Goal: Task Accomplishment & Management: Use online tool/utility

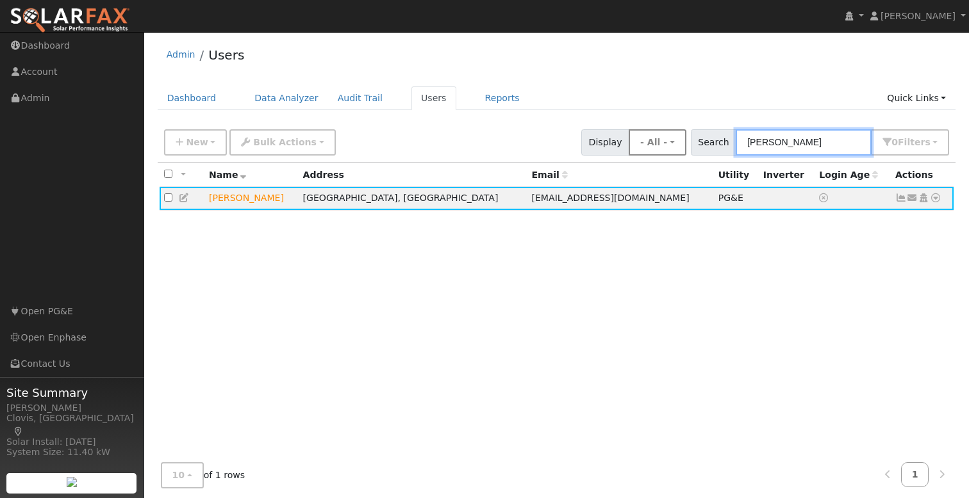
drag, startPoint x: 828, startPoint y: 142, endPoint x: 677, endPoint y: 140, distance: 150.5
click at [677, 140] on div "New Add User Quick Add Quick Connect Quick Convert Lead Bulk Actions Send Email…" at bounding box center [556, 140] width 790 height 31
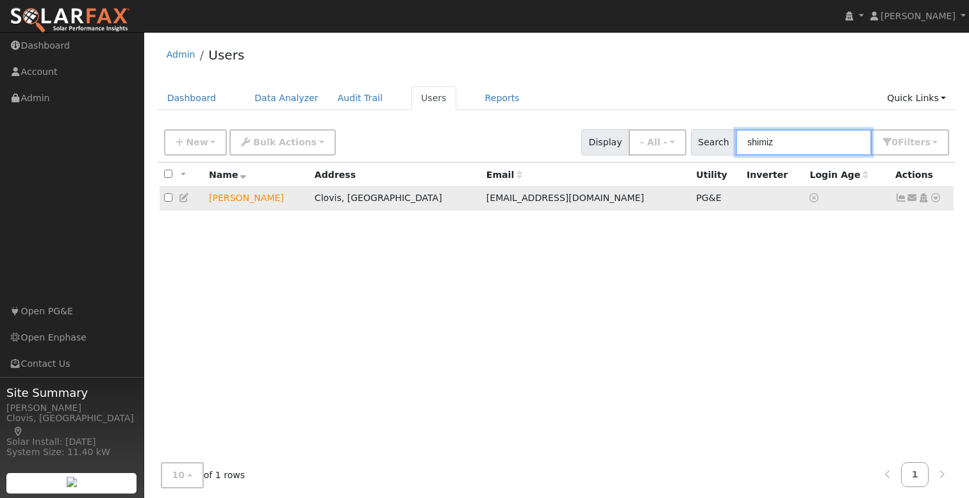
type input "shimiz"
click at [937, 199] on icon at bounding box center [935, 197] width 12 height 9
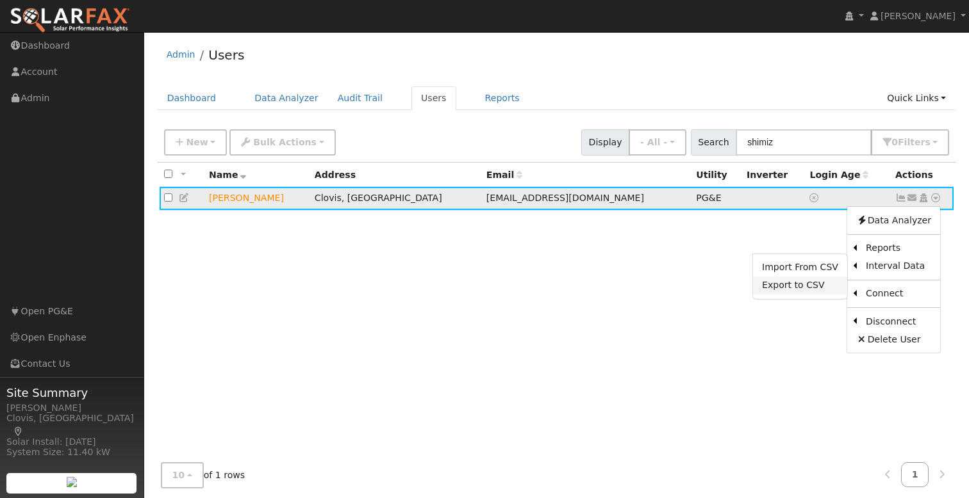
click at [791, 285] on link "Export to CSV" at bounding box center [800, 286] width 94 height 18
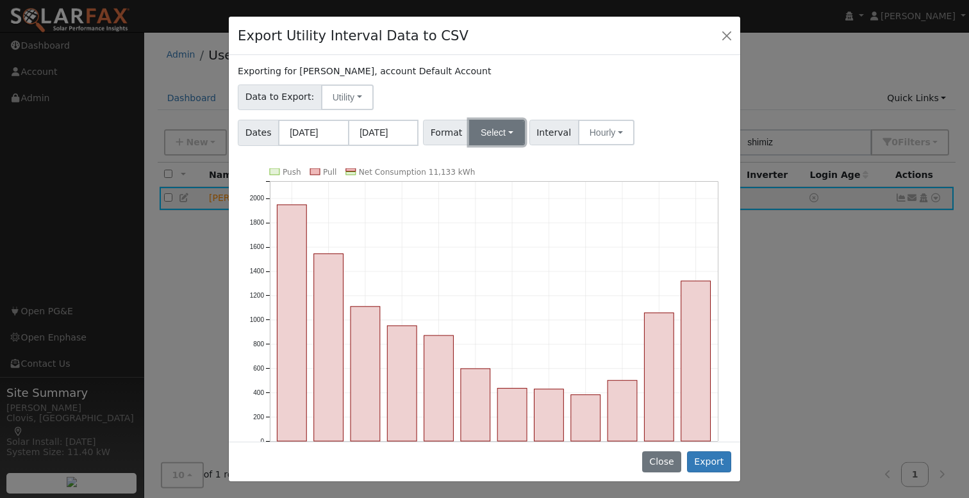
click at [492, 129] on button "Select" at bounding box center [497, 133] width 56 height 26
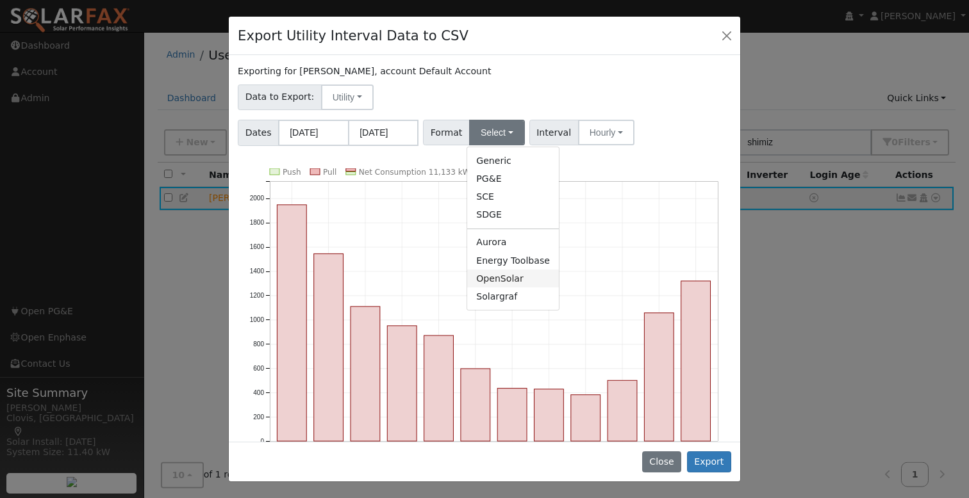
click at [507, 275] on link "OpenSolar" at bounding box center [513, 279] width 92 height 18
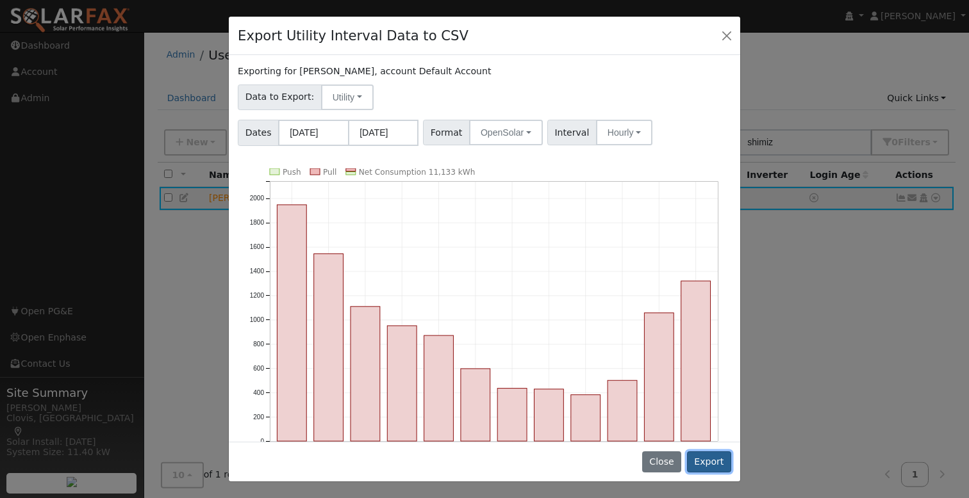
click at [703, 459] on button "Export" at bounding box center [709, 463] width 44 height 22
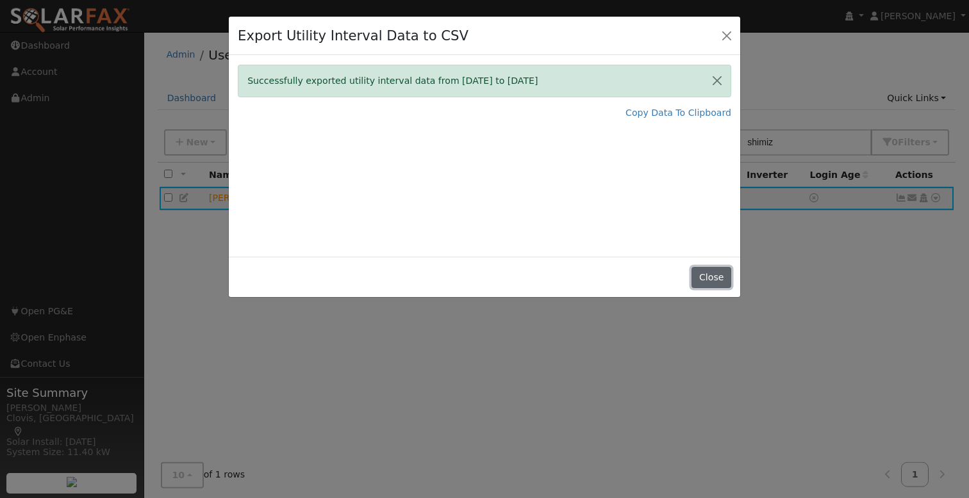
click at [714, 277] on button "Close" at bounding box center [710, 278] width 39 height 22
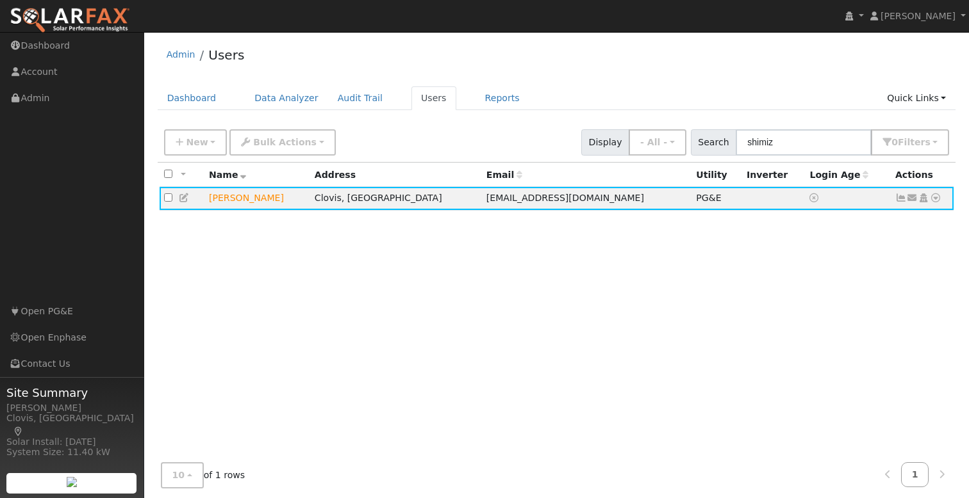
drag, startPoint x: 585, startPoint y: 52, endPoint x: 783, endPoint y: 102, distance: 203.7
click at [585, 53] on div "Admin Users" at bounding box center [557, 57] width 798 height 39
drag, startPoint x: 768, startPoint y: 78, endPoint x: 495, endPoint y: 90, distance: 273.2
click at [762, 78] on div "Admin Users Dashboard Data Analyzer Audit Trail Users Reports Quick Links Quick…" at bounding box center [557, 272] width 812 height 469
click at [460, 129] on div "New Add User Quick Add Quick Connect Quick Convert Lead Bulk Actions Send Email…" at bounding box center [556, 140] width 790 height 31
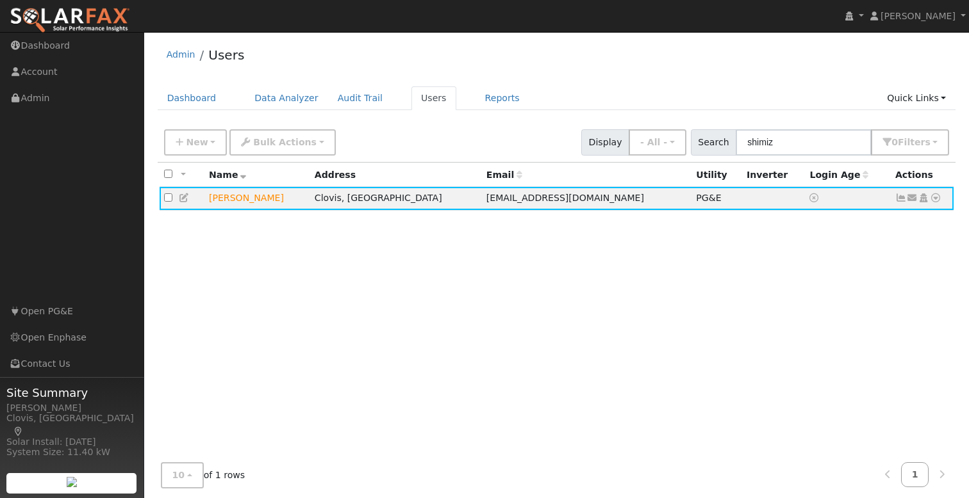
click at [638, 58] on div "Admin Users" at bounding box center [557, 57] width 798 height 39
